Goal: Find specific page/section: Find specific page/section

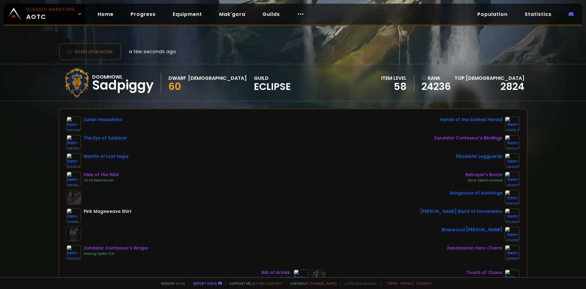
scroll to position [31, 0]
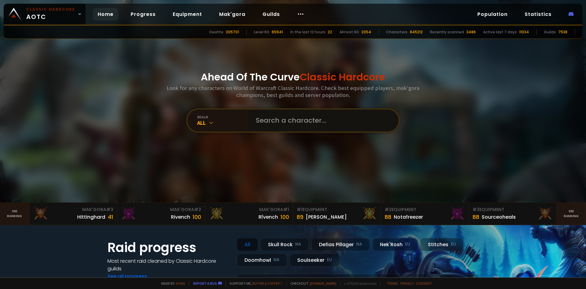
click at [280, 120] on input "text" at bounding box center [321, 120] width 139 height 22
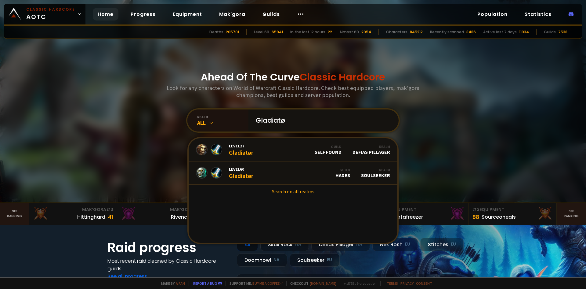
type input "Gladiatør"
click at [299, 121] on input "Gladiatør" at bounding box center [321, 120] width 139 height 22
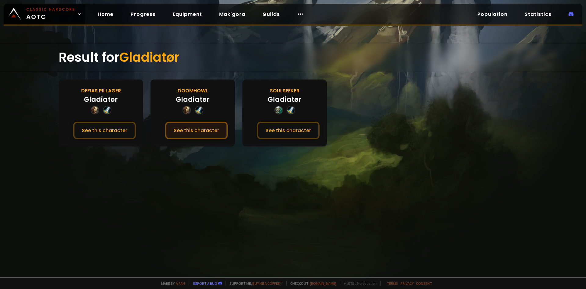
click at [198, 131] on button "See this character" at bounding box center [196, 130] width 63 height 17
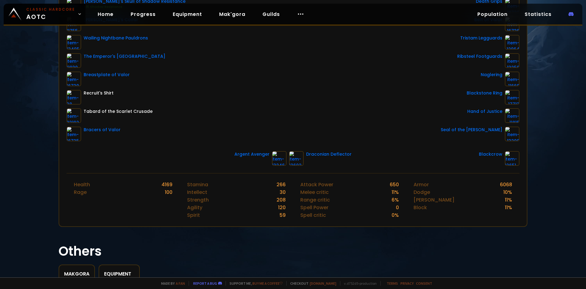
scroll to position [122, 0]
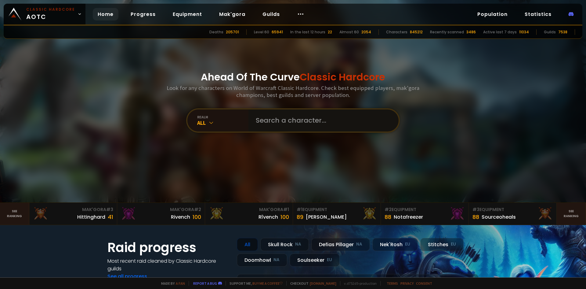
click at [279, 119] on input "text" at bounding box center [321, 120] width 139 height 22
type input "cocobolo"
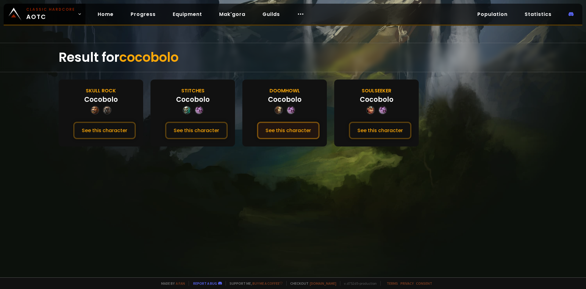
click at [300, 133] on button "See this character" at bounding box center [288, 130] width 63 height 17
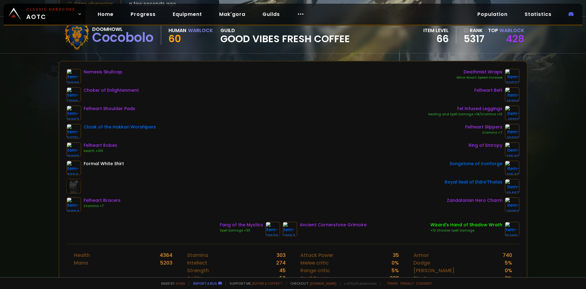
scroll to position [31, 0]
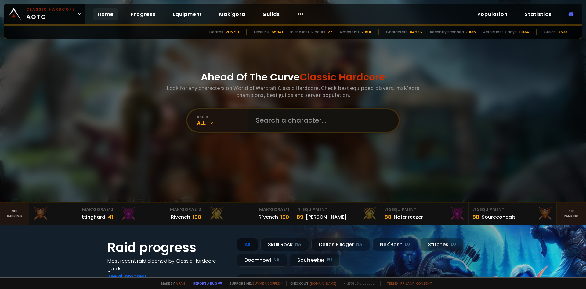
click at [278, 122] on input "text" at bounding box center [321, 120] width 139 height 22
type input "ahmedino"
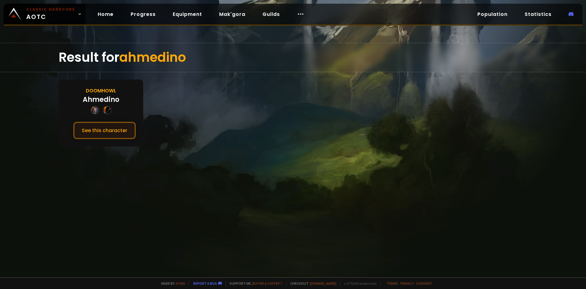
click at [108, 129] on button "See this character" at bounding box center [104, 130] width 63 height 17
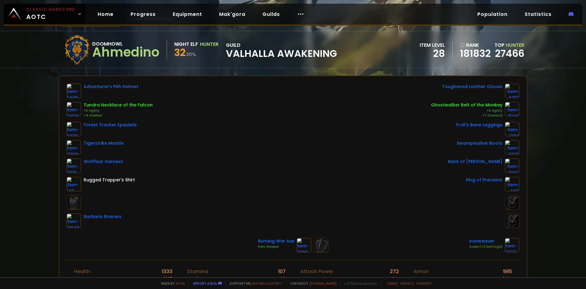
scroll to position [31, 0]
